Goal: Task Accomplishment & Management: Manage account settings

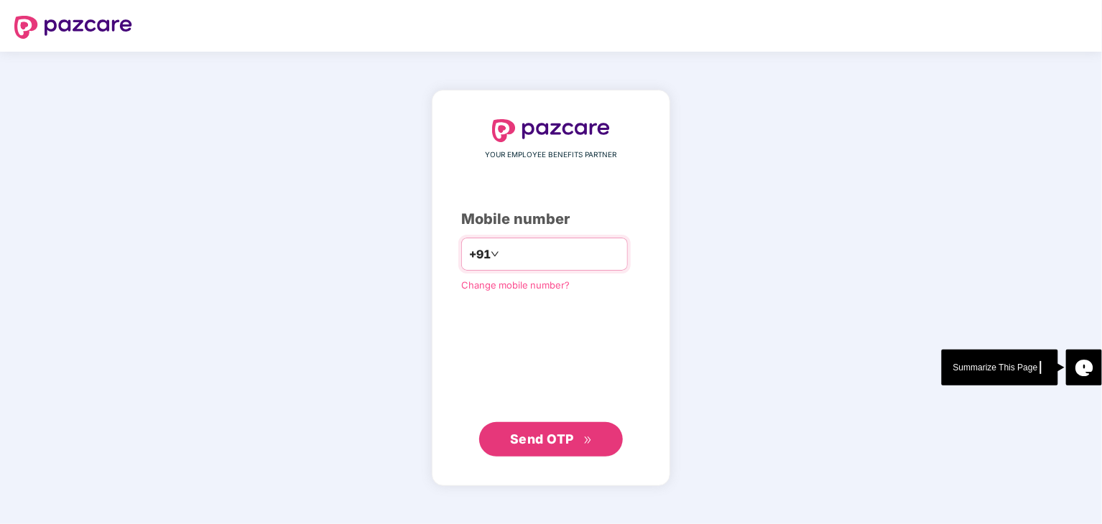
click at [586, 265] on input "number" at bounding box center [561, 254] width 118 height 23
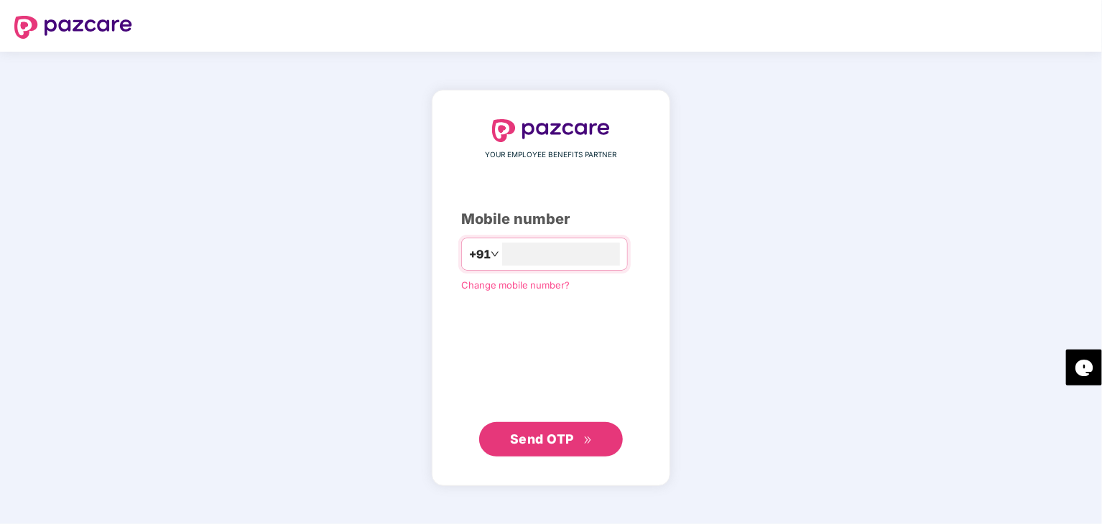
type input "**********"
click at [523, 457] on div "**********" at bounding box center [551, 288] width 238 height 396
click at [538, 440] on span "Send OTP" at bounding box center [542, 438] width 64 height 15
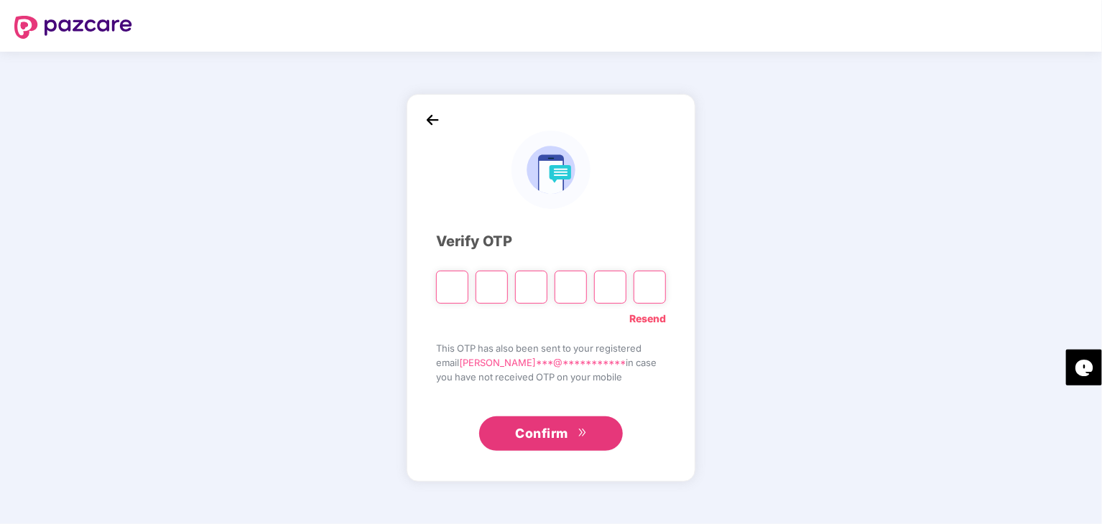
click at [446, 283] on input "Please enter verification code. Digit 1" at bounding box center [452, 287] width 32 height 33
type input "*"
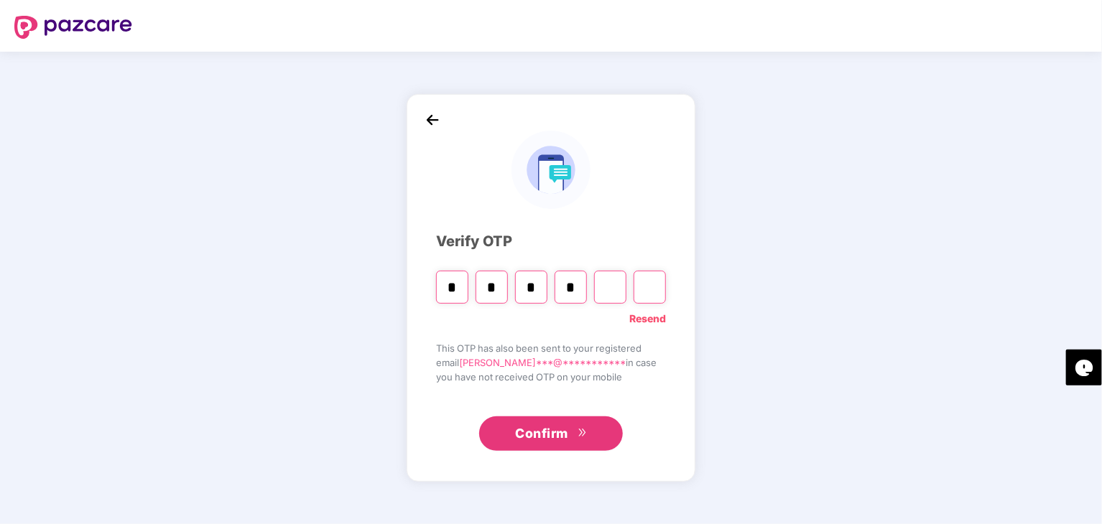
type input "*"
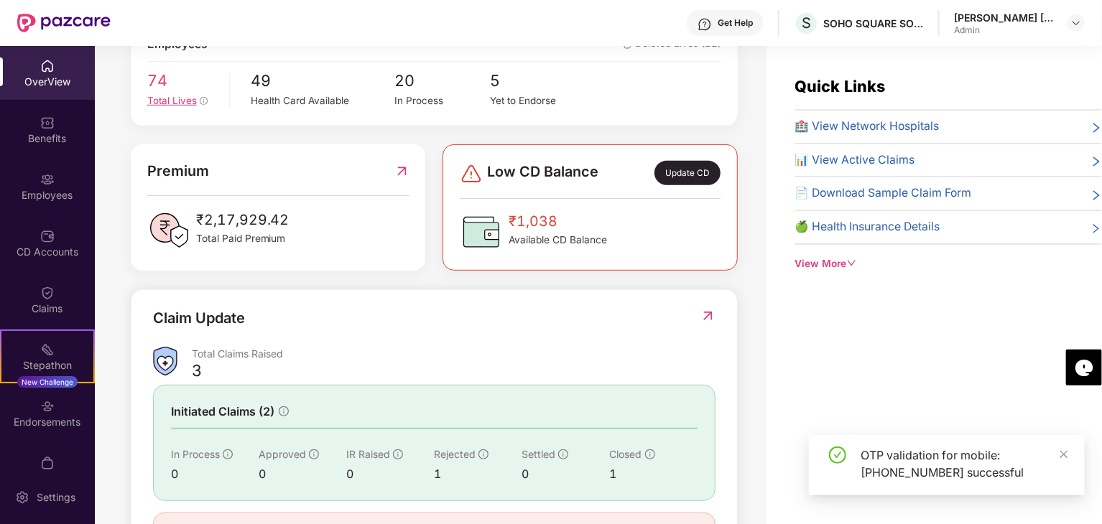
scroll to position [287, 0]
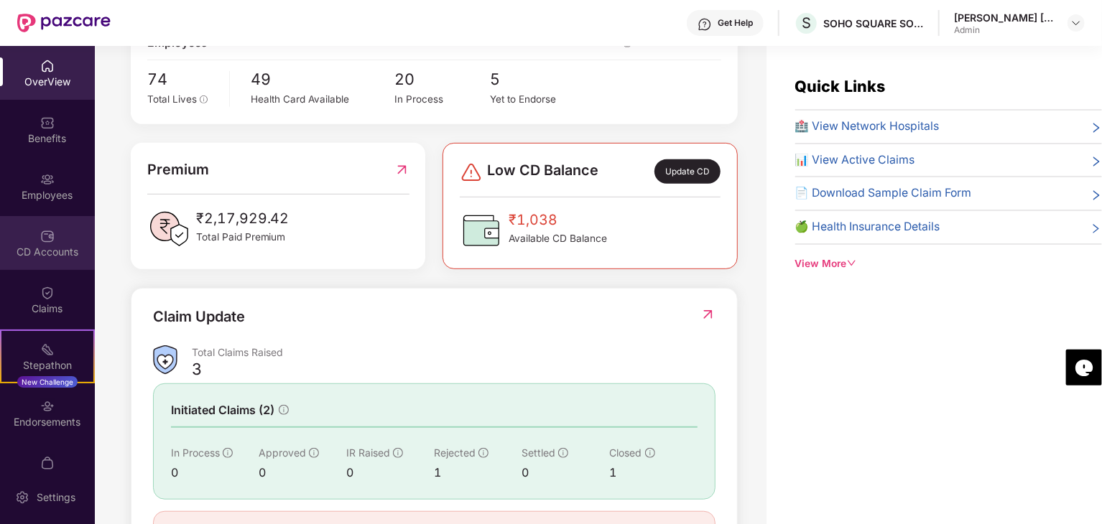
click at [68, 238] on div "CD Accounts" at bounding box center [47, 243] width 95 height 54
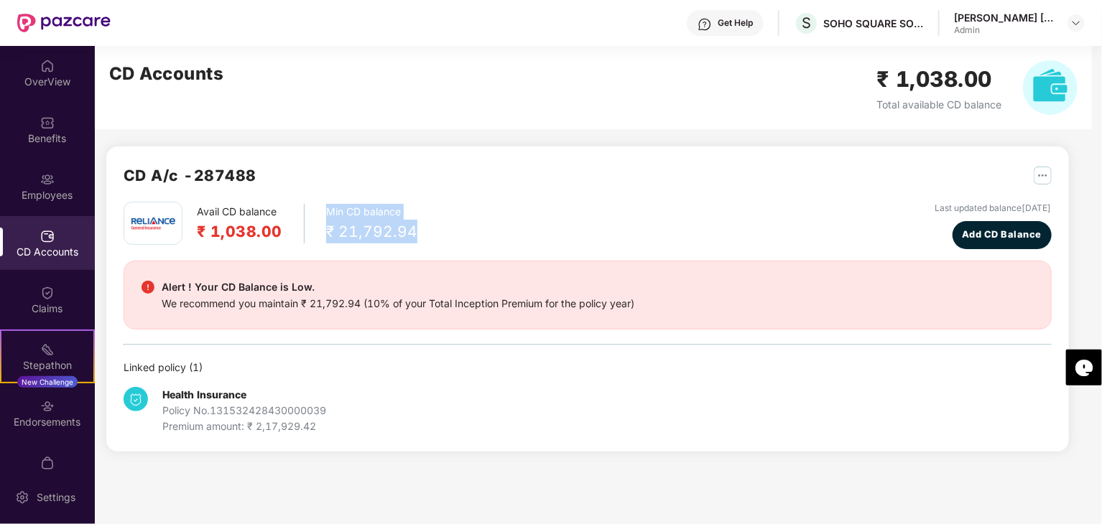
drag, startPoint x: 324, startPoint y: 211, endPoint x: 452, endPoint y: 239, distance: 130.9
click at [452, 239] on div "Avail CD balance ₹ 1,038.00 Min CD balance ₹ 21,792.94 Last updated balance [DA…" at bounding box center [588, 225] width 928 height 47
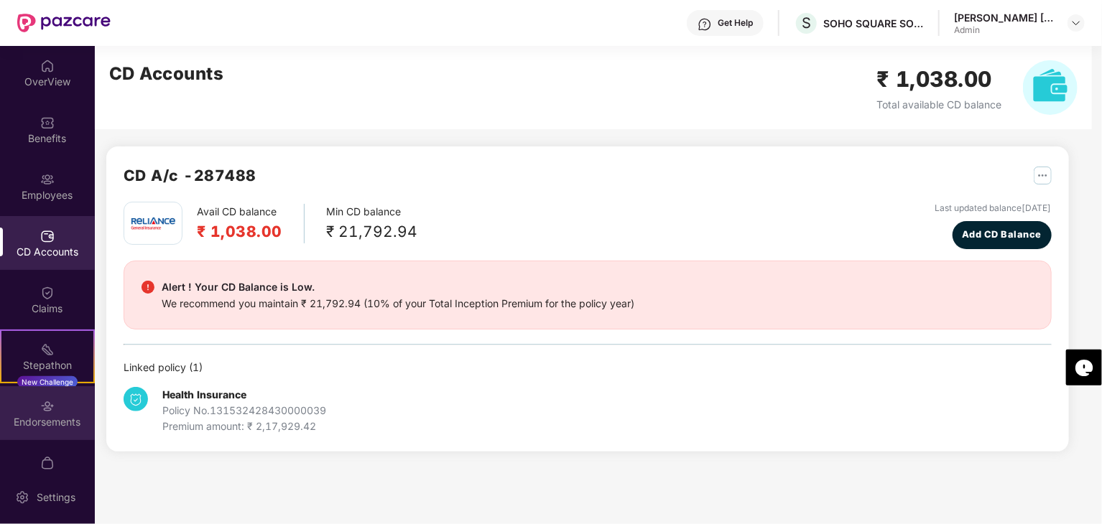
click at [62, 418] on div "Endorsements" at bounding box center [47, 422] width 95 height 14
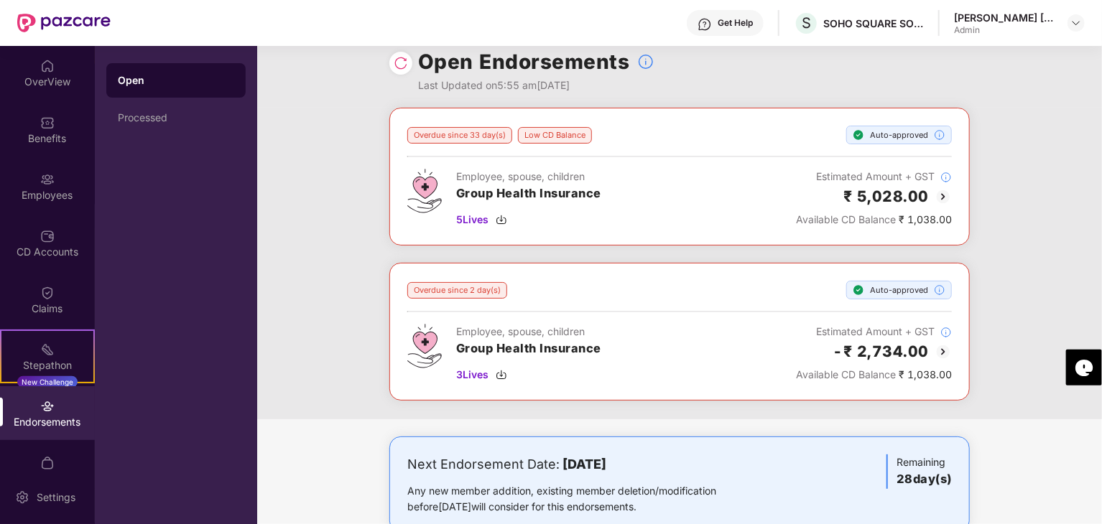
scroll to position [0, 0]
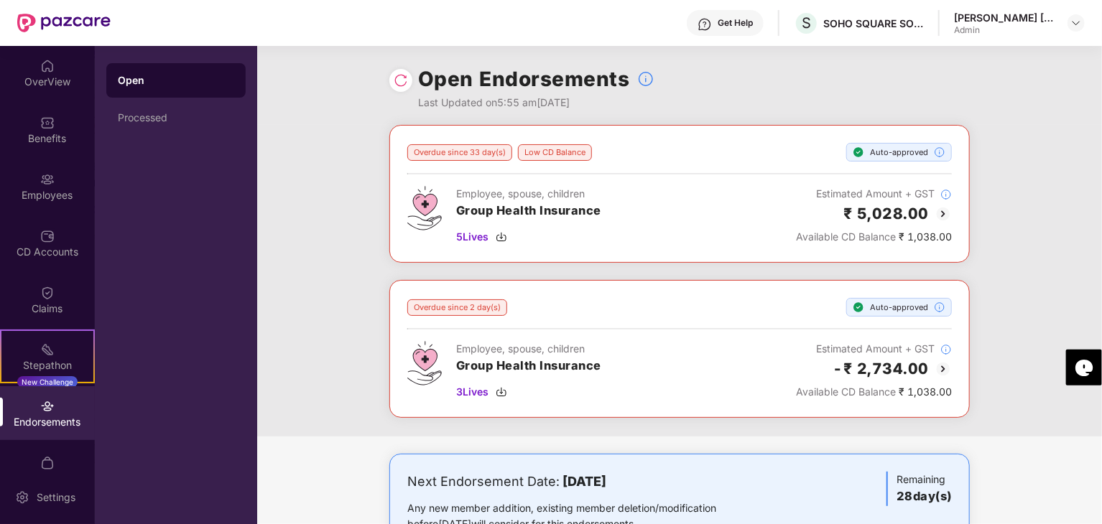
click at [400, 82] on img at bounding box center [401, 80] width 14 height 14
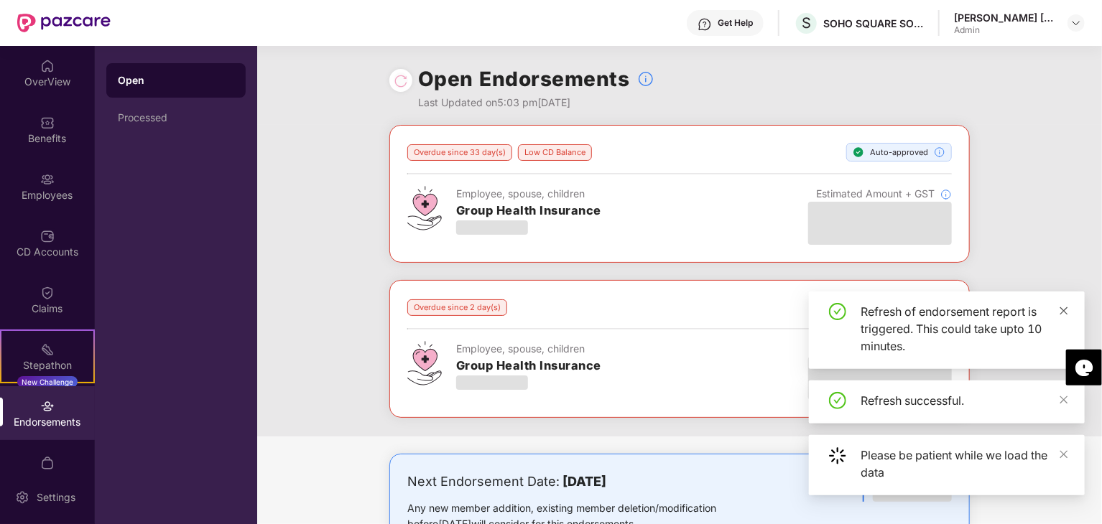
click at [1066, 308] on icon "close" at bounding box center [1064, 311] width 8 height 8
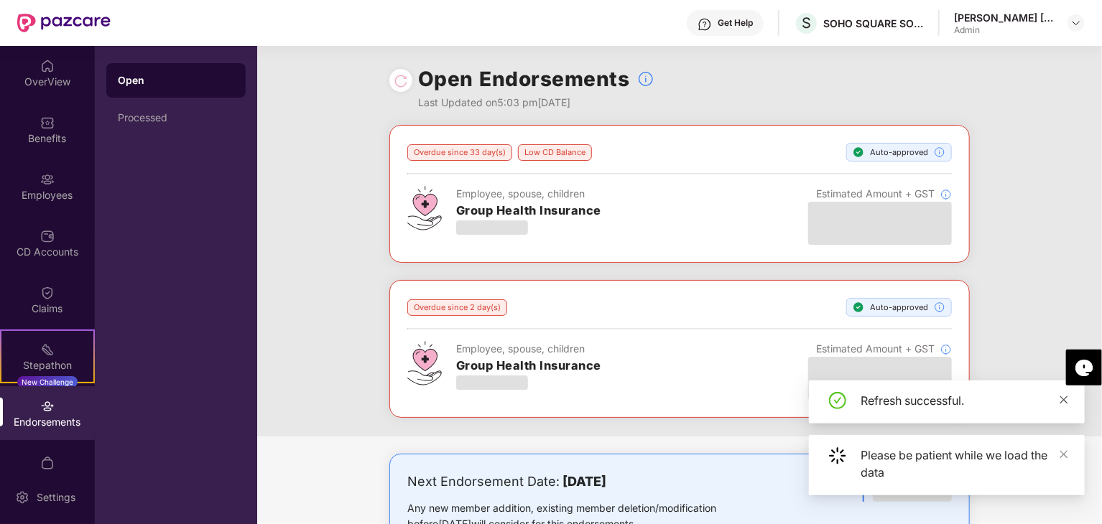
click at [1063, 401] on icon "close" at bounding box center [1064, 400] width 8 height 8
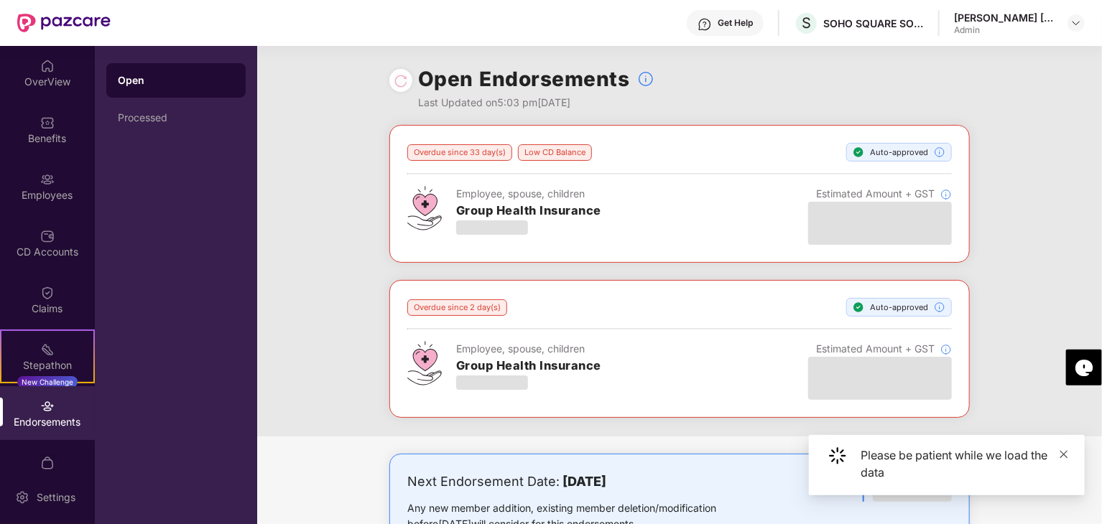
click at [1065, 453] on icon "close" at bounding box center [1064, 454] width 8 height 8
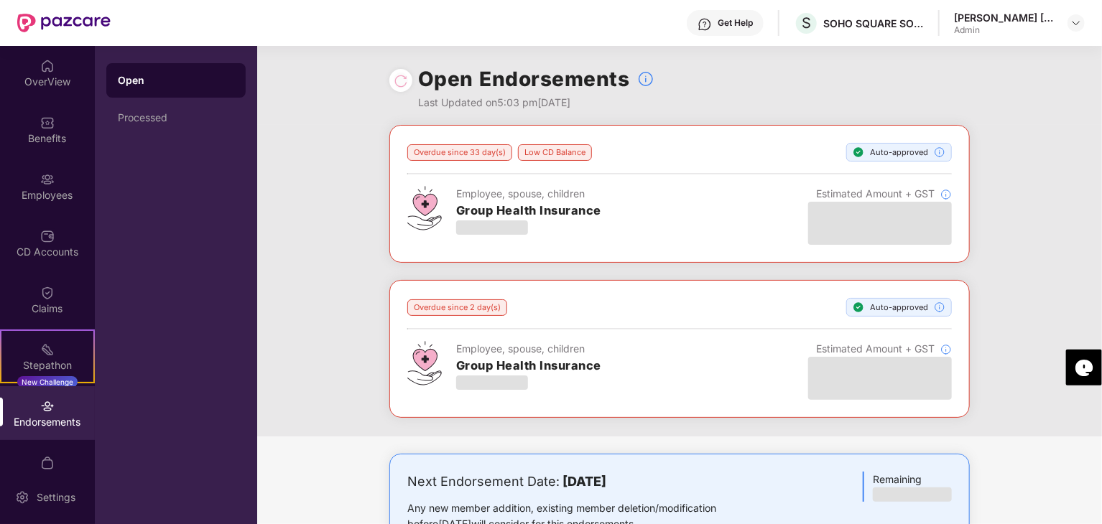
click at [995, 214] on div "Overdue since 33 day(s) Low CD Balance Auto-approved Employee, spouse, children…" at bounding box center [679, 281] width 845 height 312
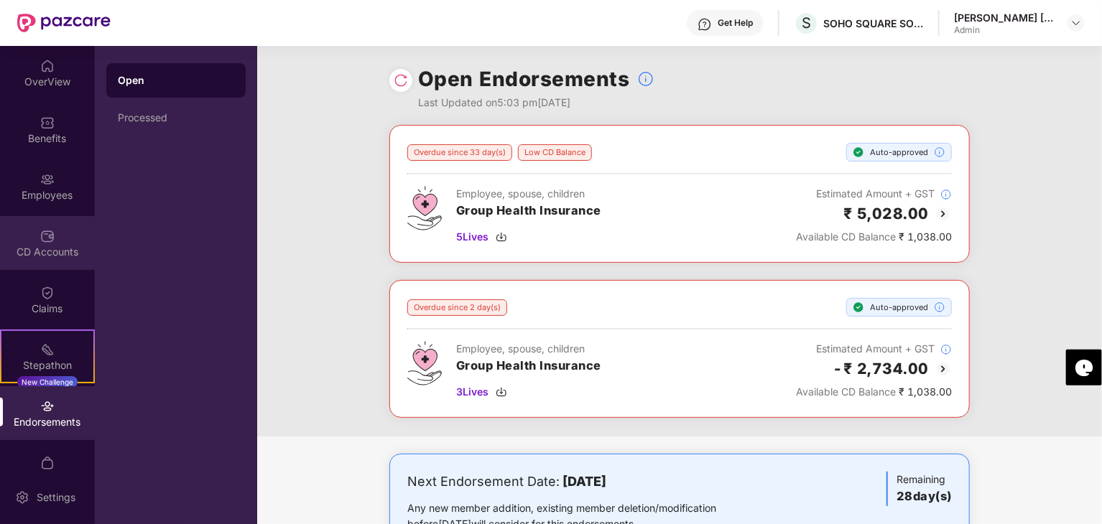
click at [57, 233] on div "CD Accounts" at bounding box center [47, 243] width 95 height 54
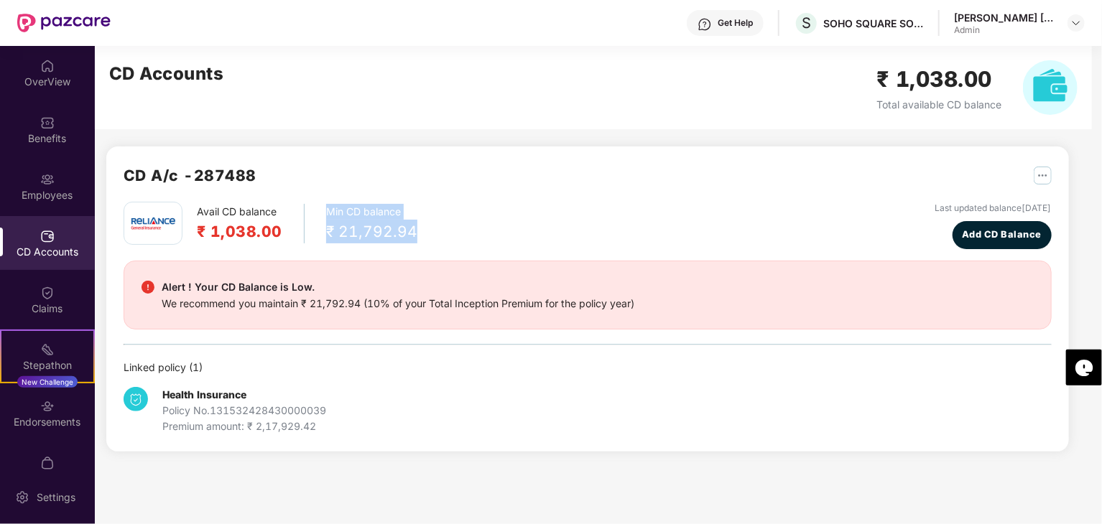
drag, startPoint x: 324, startPoint y: 212, endPoint x: 438, endPoint y: 233, distance: 116.2
click at [438, 233] on div "Avail CD balance ₹ 1,038.00 Min CD balance ₹ 21,792.94 Last updated balance [DA…" at bounding box center [588, 225] width 928 height 47
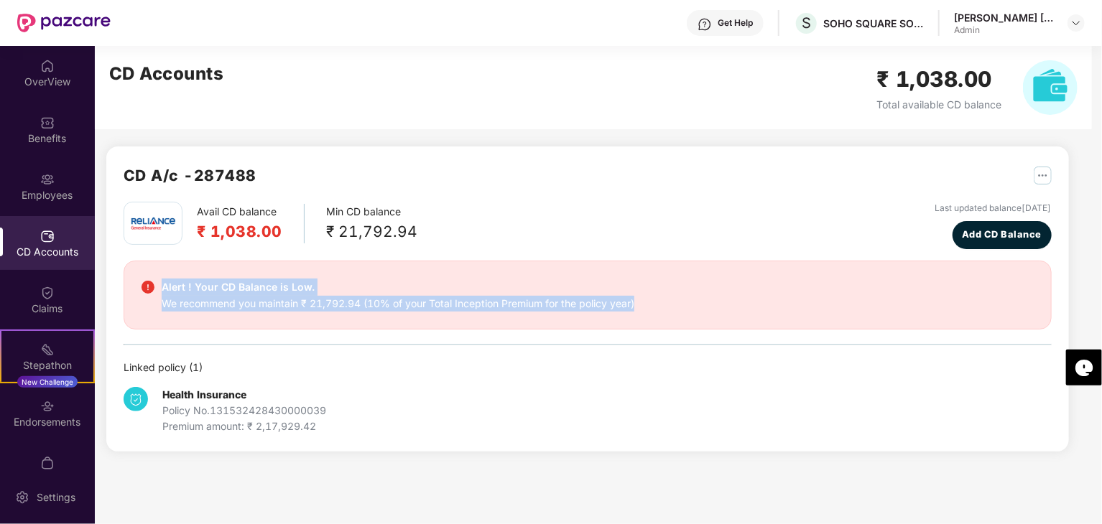
drag, startPoint x: 158, startPoint y: 279, endPoint x: 715, endPoint y: 308, distance: 558.0
click at [715, 308] on div "Alert ! Your CD Balance is Low. We recommend you maintain ₹ 21,792.94 (10% of y…" at bounding box center [587, 295] width 892 height 33
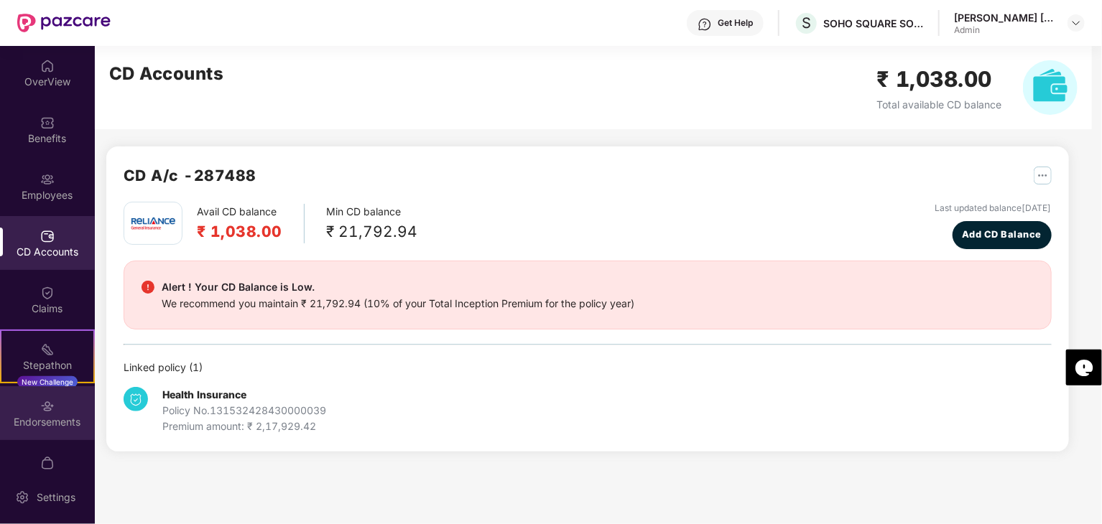
click at [47, 425] on div "Endorsements" at bounding box center [47, 422] width 95 height 14
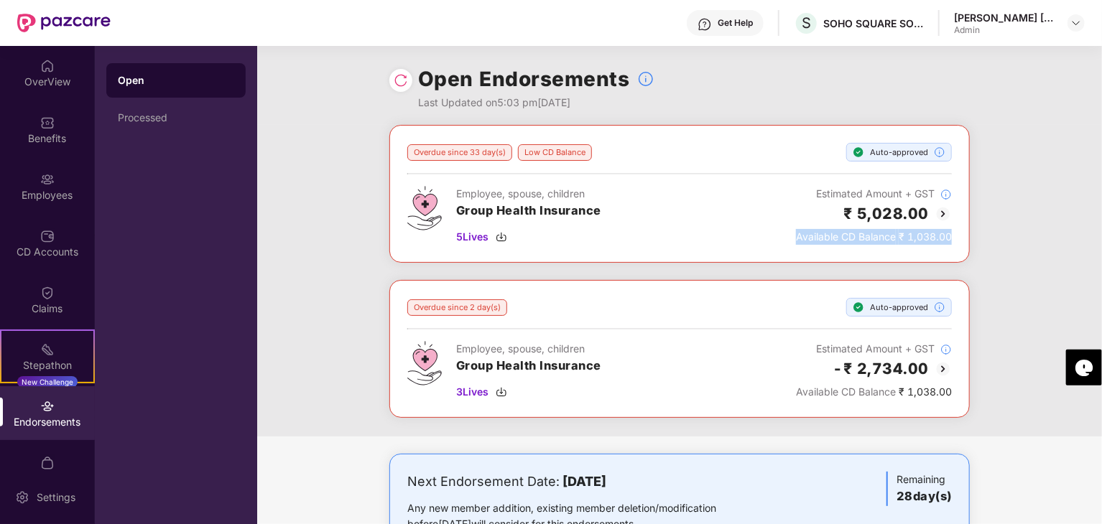
drag, startPoint x: 776, startPoint y: 233, endPoint x: 972, endPoint y: 231, distance: 196.1
click at [972, 231] on div "Overdue since 33 day(s) Low CD Balance Auto-approved Employee, spouse, children…" at bounding box center [679, 281] width 845 height 312
click at [1005, 224] on div "Overdue since 33 day(s) Low CD Balance Auto-approved Employee, spouse, children…" at bounding box center [679, 281] width 845 height 312
click at [925, 220] on h2 "₹ 5,028.00" at bounding box center [885, 214] width 85 height 24
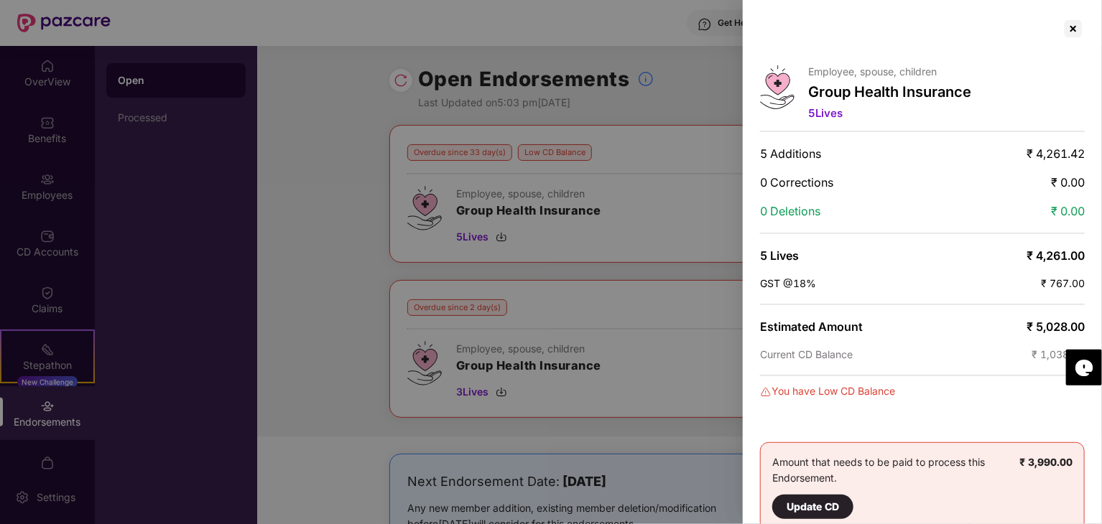
scroll to position [19, 0]
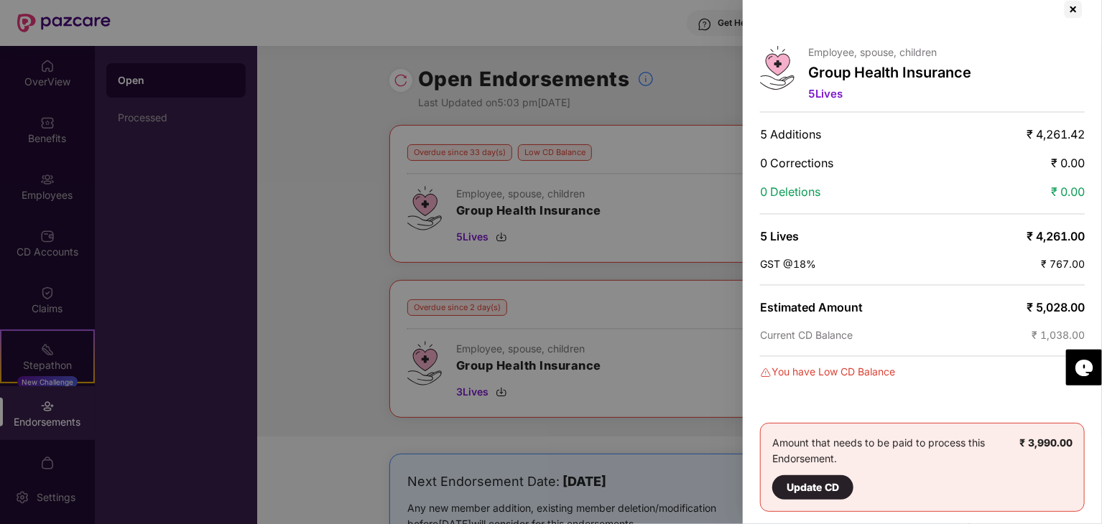
click at [807, 485] on div "Update CD" at bounding box center [812, 488] width 52 height 16
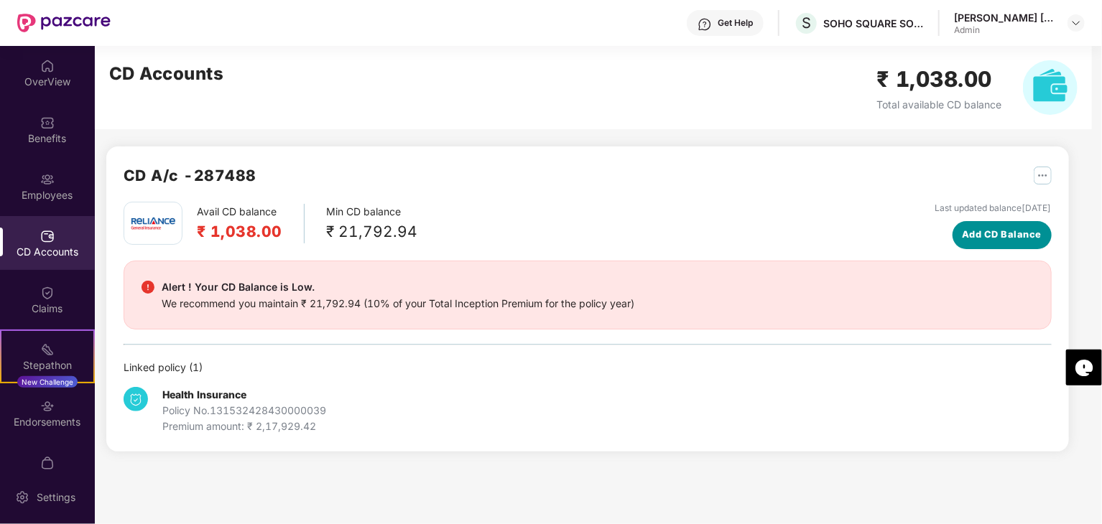
click at [1011, 241] on button "Add CD Balance" at bounding box center [1001, 235] width 99 height 28
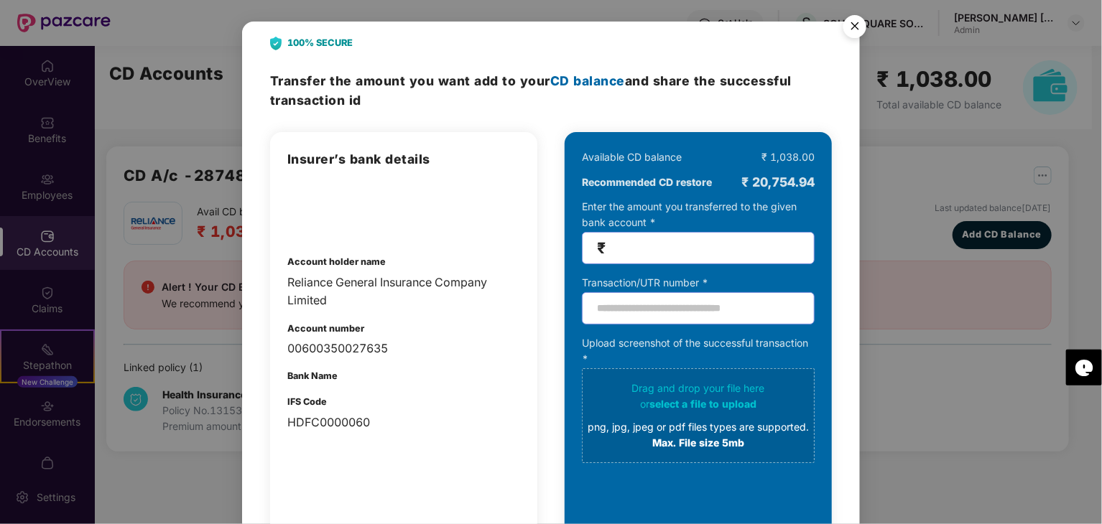
click at [680, 235] on span "₹" at bounding box center [698, 248] width 233 height 32
click at [638, 316] on input "text" at bounding box center [698, 308] width 233 height 32
click at [626, 361] on div "Upload screenshot of the successful transaction * Drag and drop your file here …" at bounding box center [698, 399] width 233 height 128
click at [853, 26] on img "Close" at bounding box center [855, 29] width 40 height 40
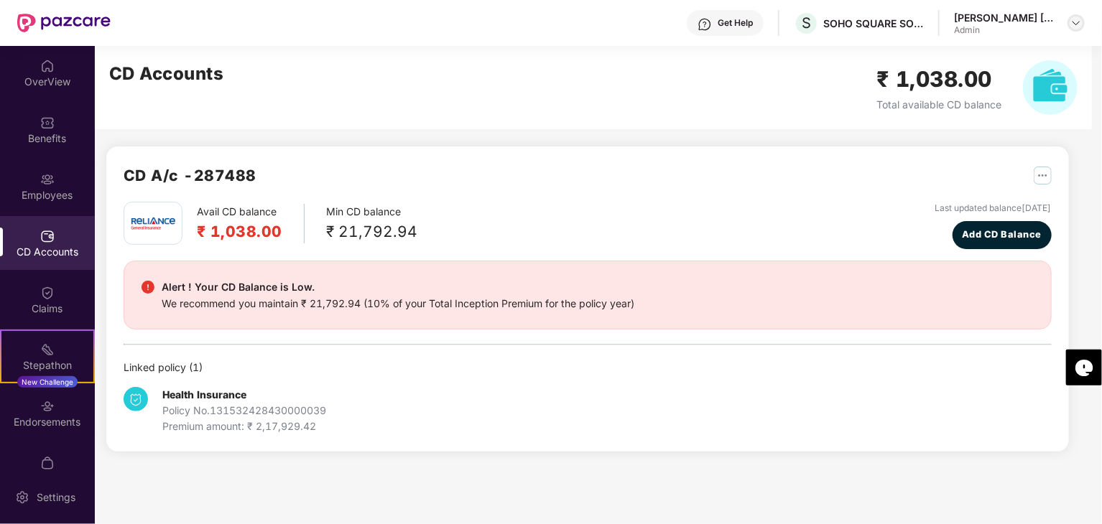
click at [1077, 22] on img at bounding box center [1075, 22] width 11 height 11
